Goal: Information Seeking & Learning: Learn about a topic

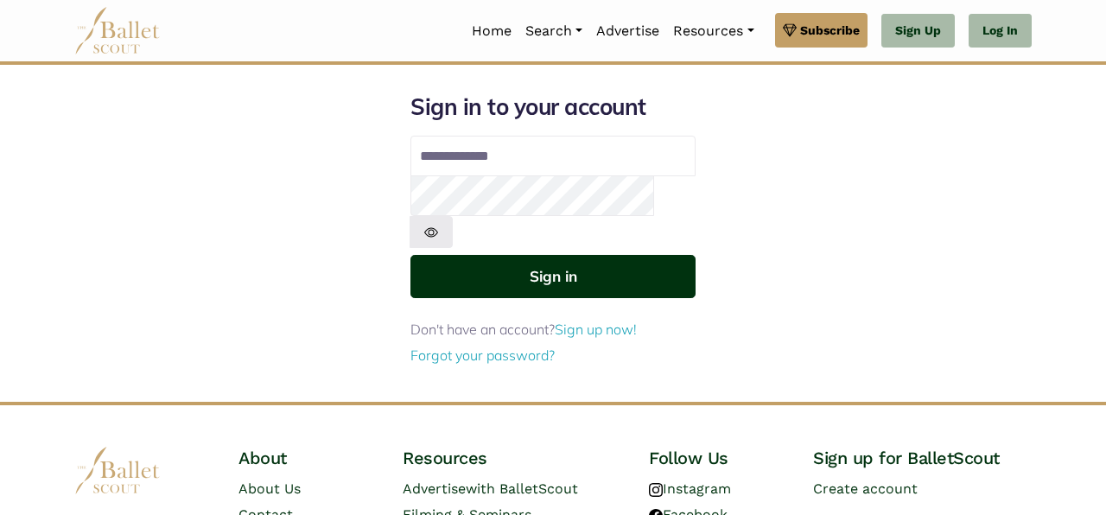
click at [539, 255] on button "Sign in" at bounding box center [552, 276] width 285 height 42
type input "**********"
click at [553, 255] on button "Sign in" at bounding box center [552, 276] width 285 height 42
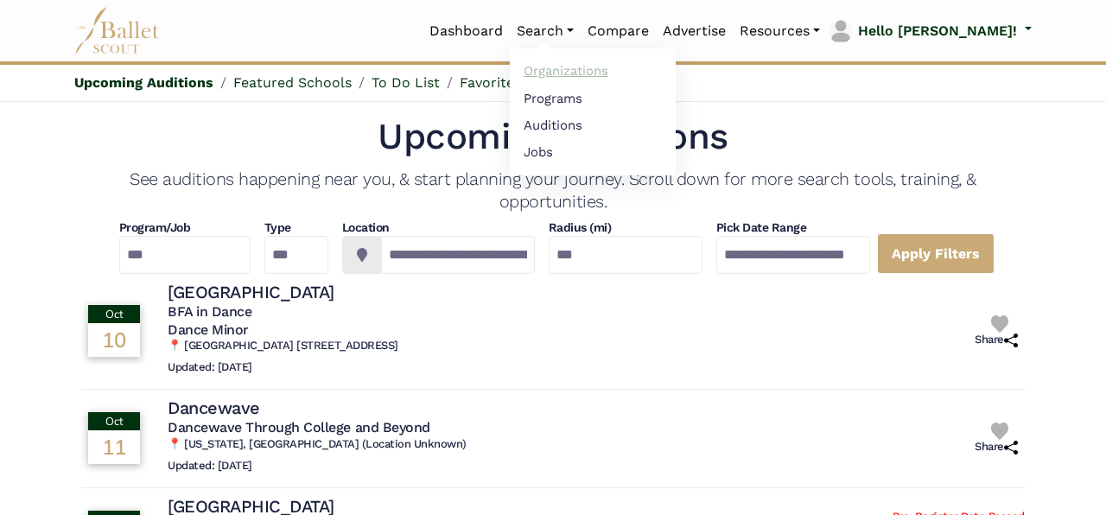
click at [619, 73] on link "Organizations" at bounding box center [593, 71] width 166 height 27
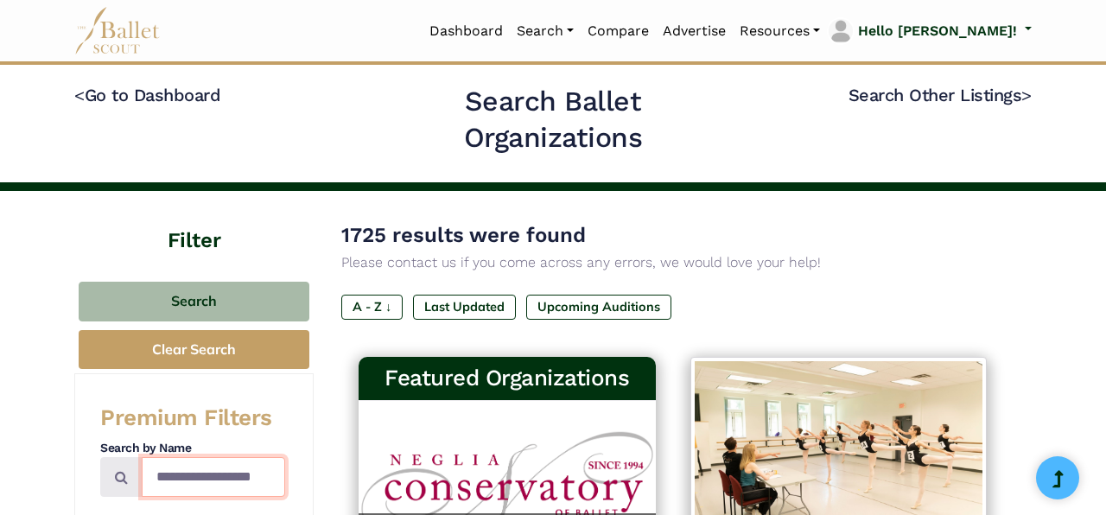
click at [196, 476] on input "Search by names..." at bounding box center [213, 477] width 143 height 41
type input "**********"
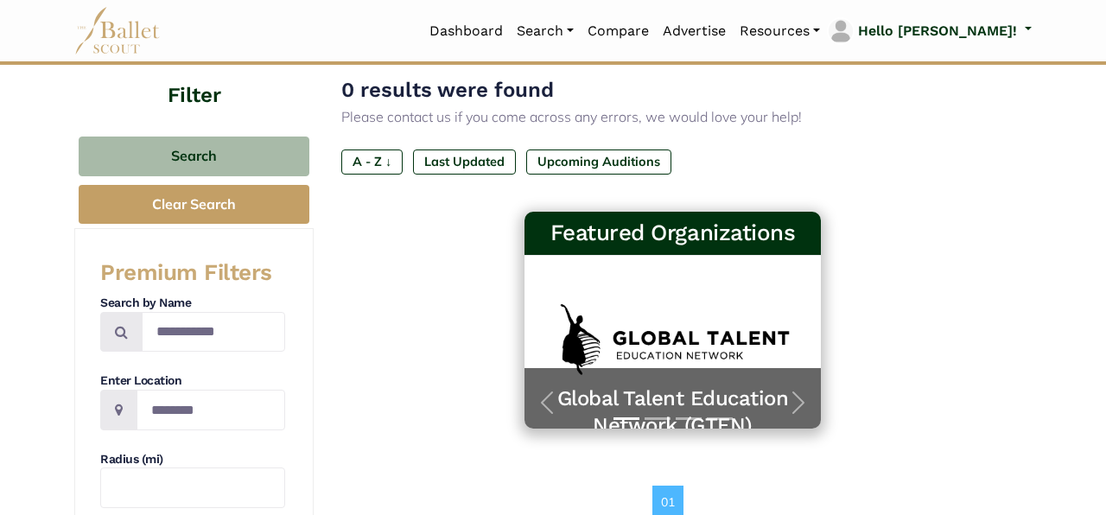
scroll to position [143, 0]
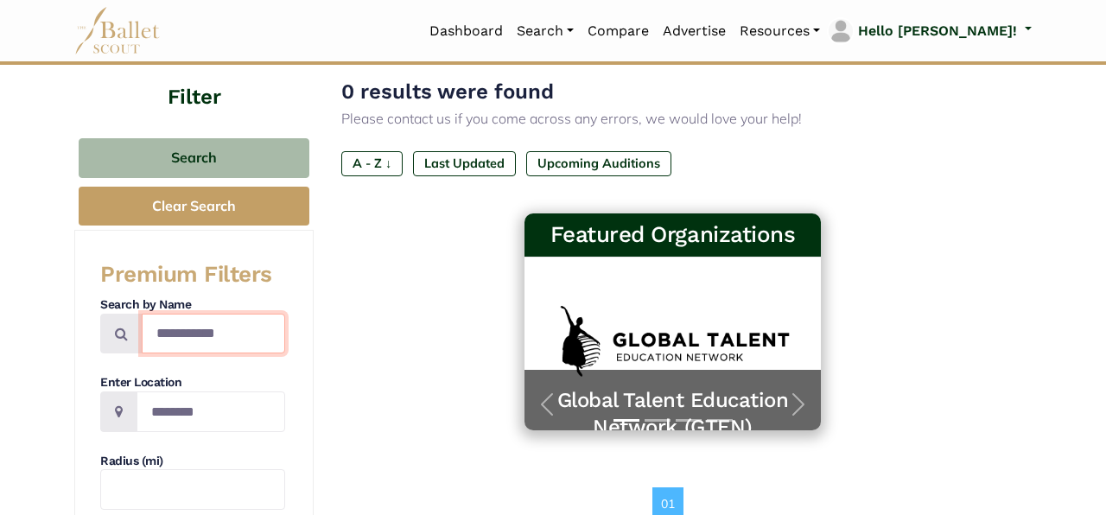
click at [181, 327] on input "**********" at bounding box center [213, 334] width 143 height 41
type input "**********"
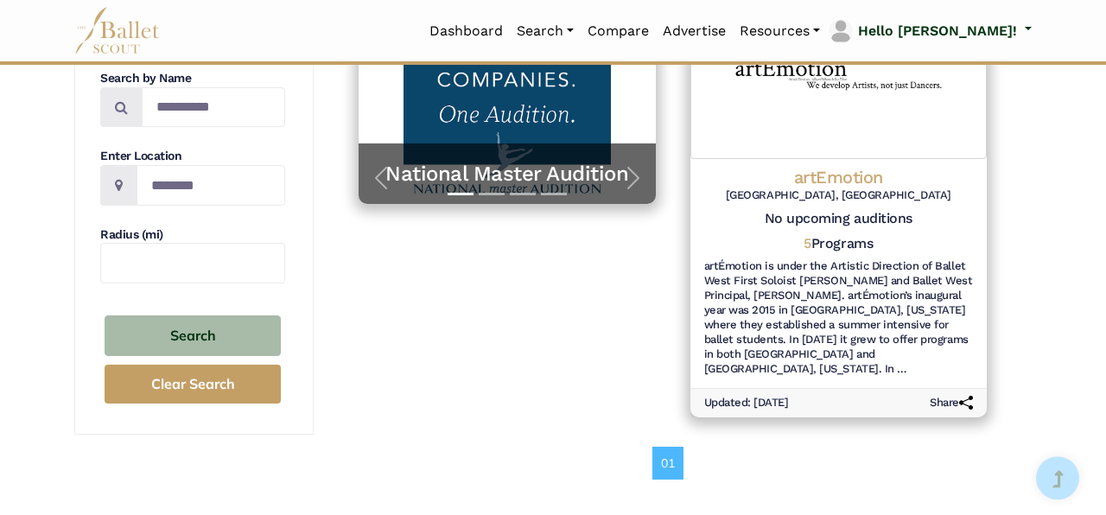
scroll to position [240, 0]
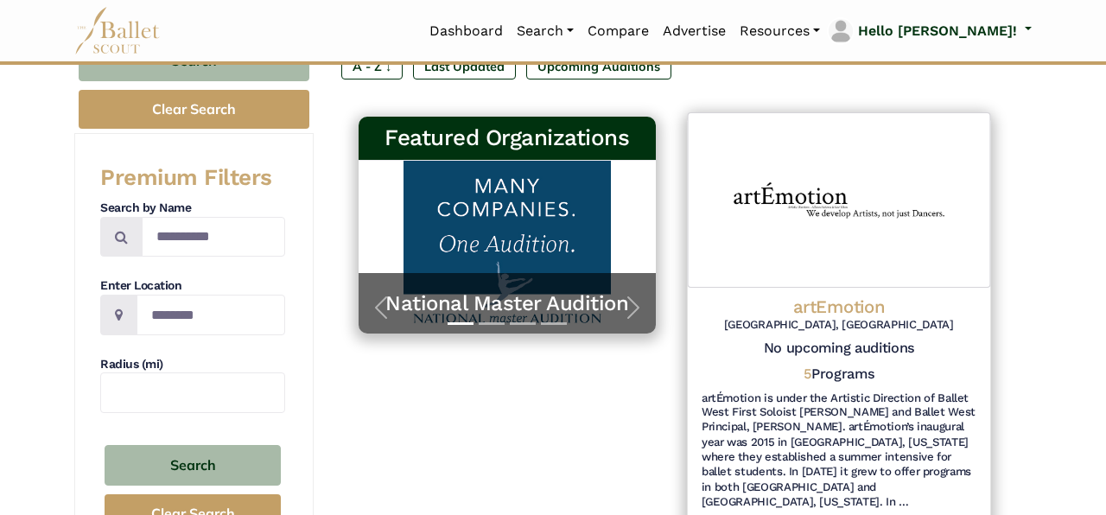
click at [848, 310] on h4 "artEmotion" at bounding box center [838, 306] width 275 height 23
click at [822, 308] on h4 "artEmotion" at bounding box center [838, 306] width 275 height 23
click at [817, 351] on h5 "No upcoming auditions" at bounding box center [838, 349] width 275 height 18
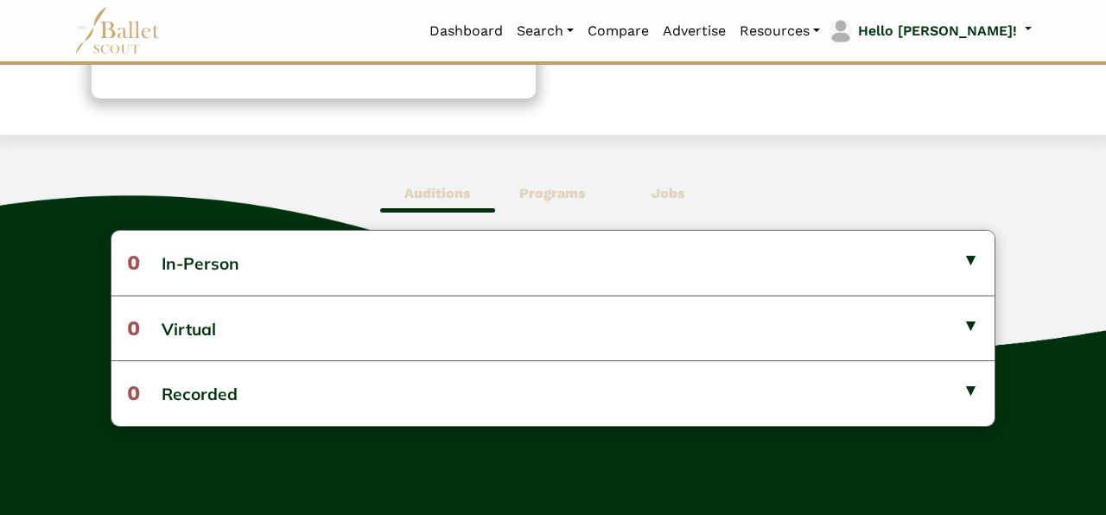
scroll to position [403, 0]
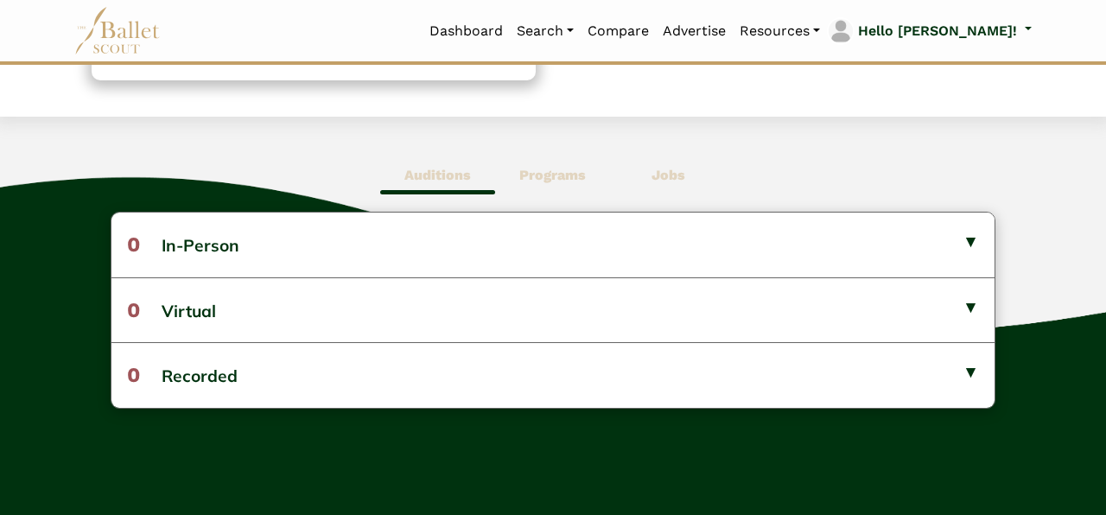
click at [579, 182] on b "Programs" at bounding box center [552, 175] width 67 height 16
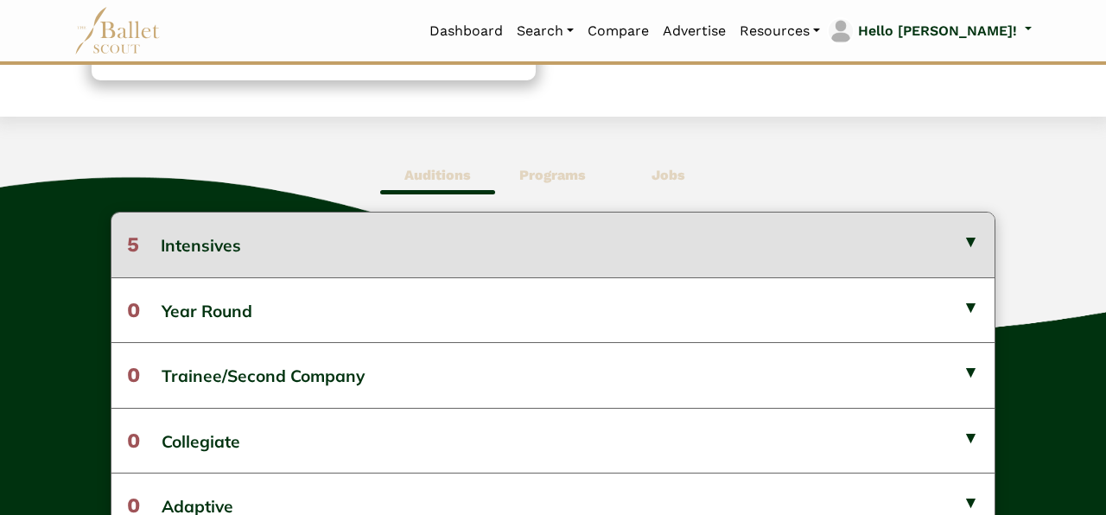
click at [577, 228] on button "5 Intensives" at bounding box center [552, 245] width 883 height 64
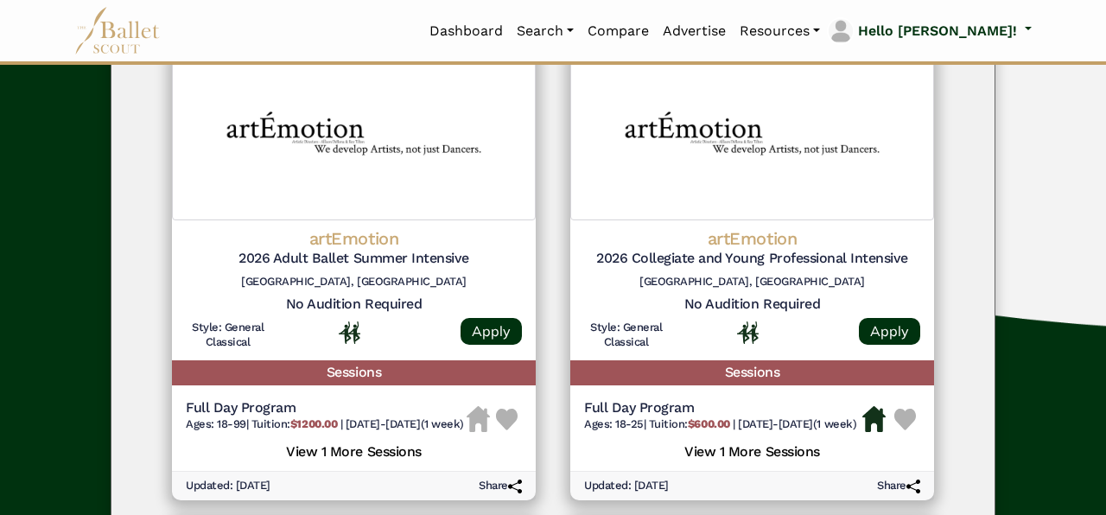
scroll to position [653, 0]
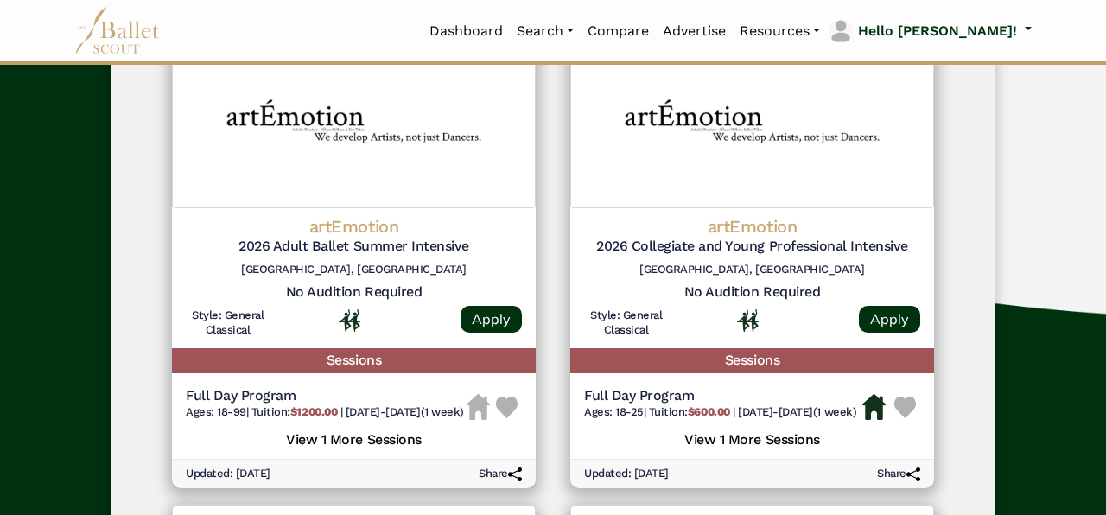
click at [365, 449] on h5 "View 1 More Sessions" at bounding box center [354, 438] width 336 height 22
click at [397, 417] on span "5/31/26-6/7/26 (1 week)" at bounding box center [405, 411] width 118 height 13
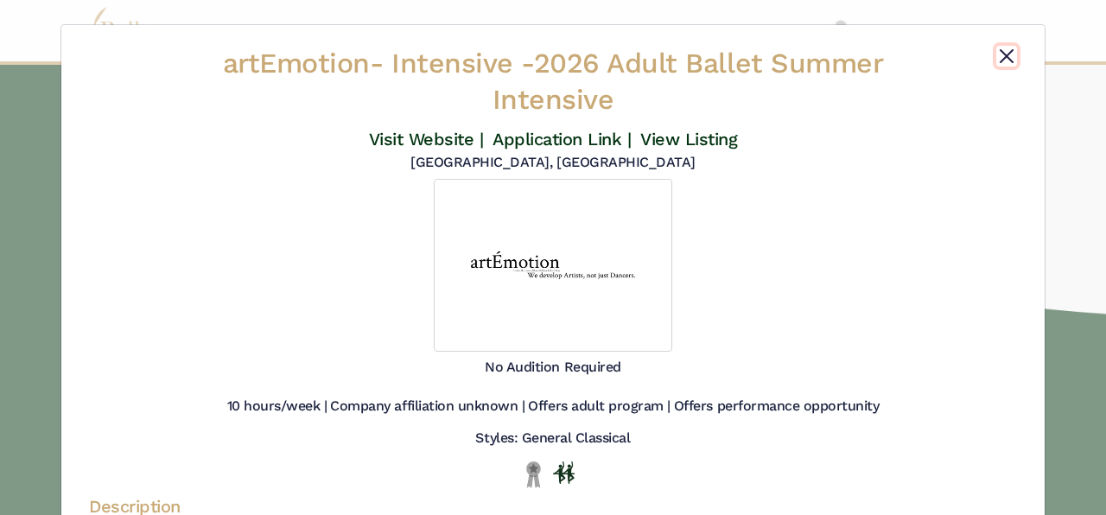
click at [1002, 58] on button "Close" at bounding box center [1006, 56] width 21 height 21
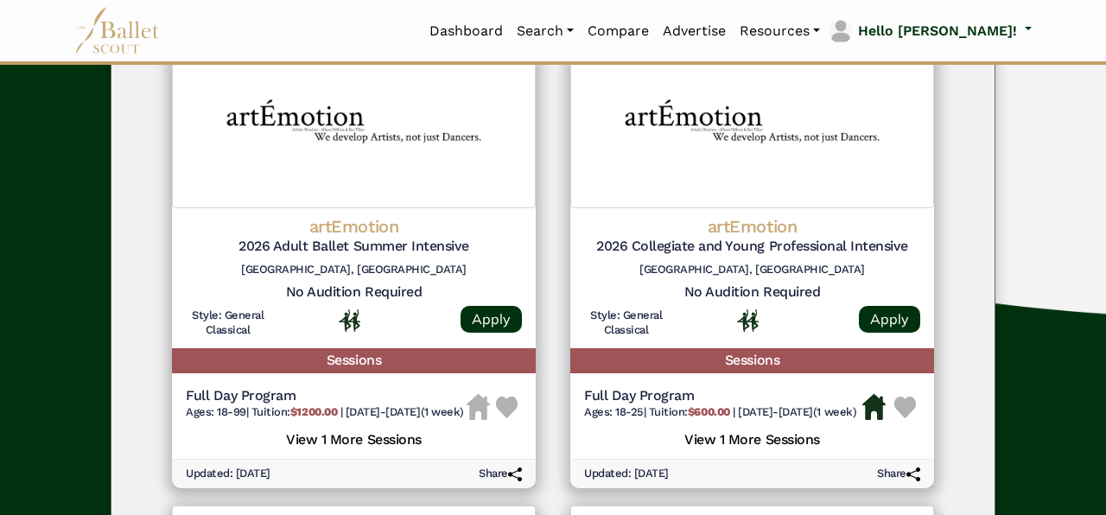
click at [329, 359] on h5 "Sessions" at bounding box center [354, 360] width 364 height 25
click at [331, 449] on h5 "View 1 More Sessions" at bounding box center [354, 438] width 336 height 22
click at [359, 260] on div "artEmotion 2026 Adult Ballet Summer Intensive Salt Lake City, UT" at bounding box center [354, 249] width 336 height 69
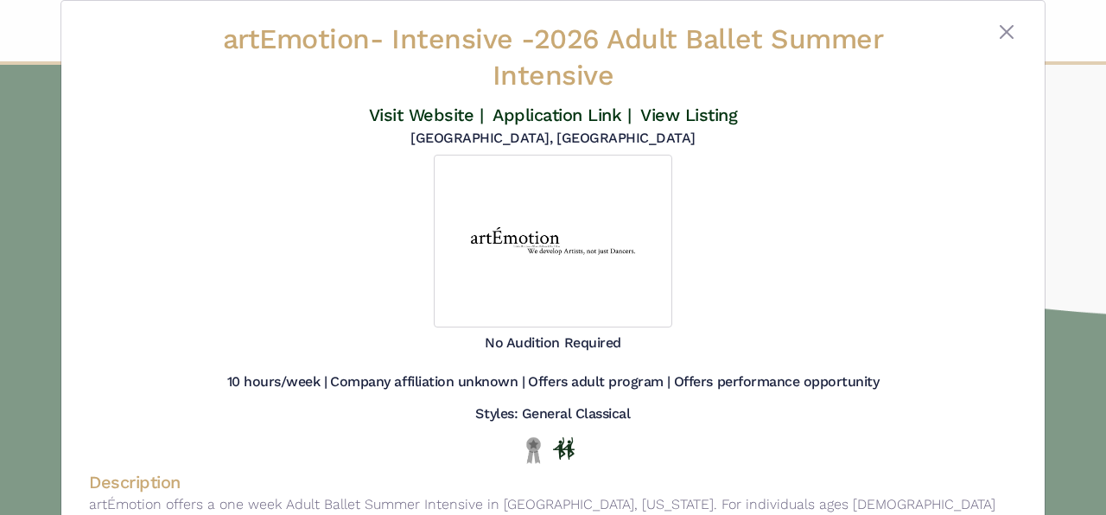
scroll to position [0, 0]
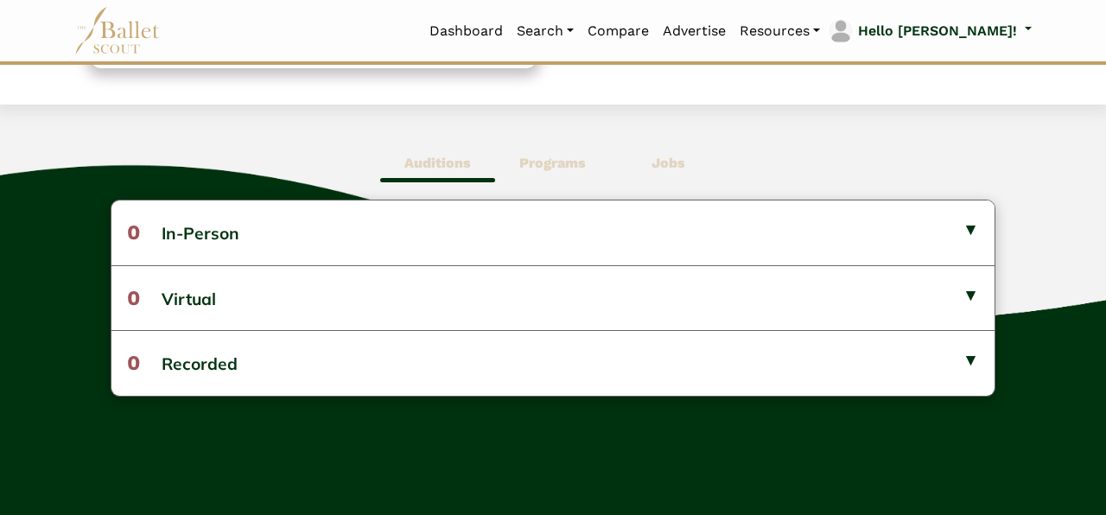
scroll to position [416, 0]
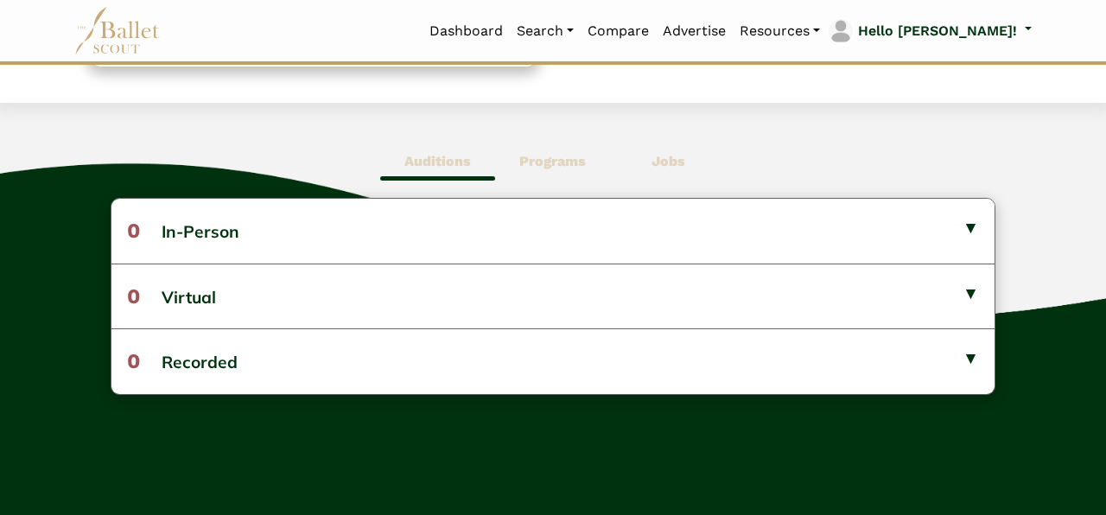
click at [549, 168] on b "Programs" at bounding box center [552, 161] width 67 height 16
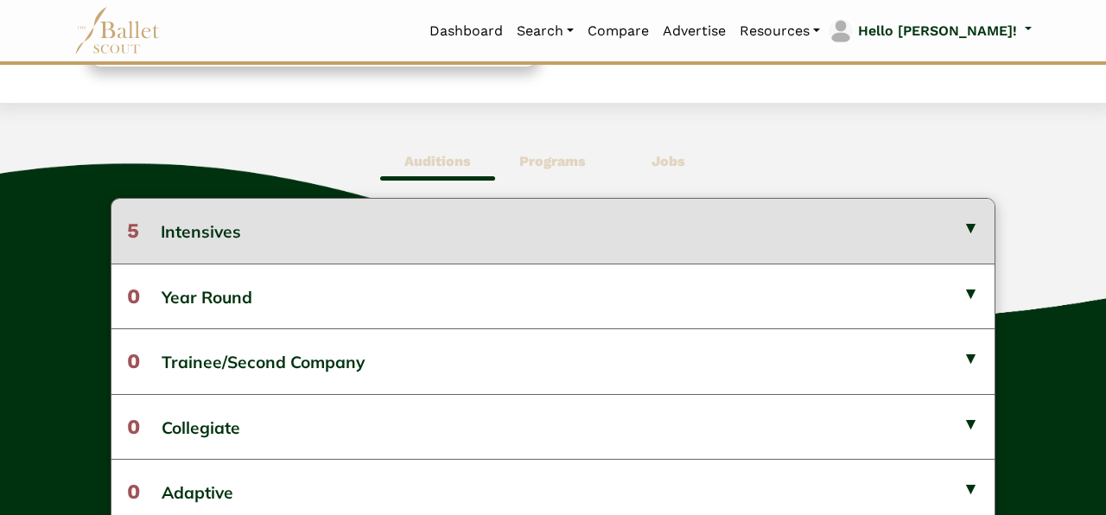
click at [560, 207] on button "5 Intensives" at bounding box center [552, 231] width 883 height 64
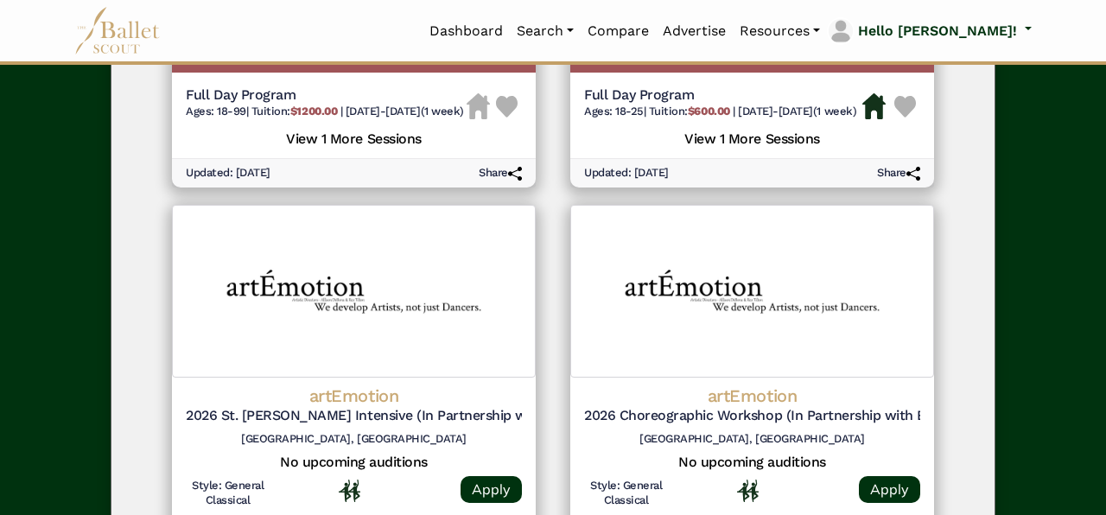
scroll to position [25, 0]
